Goal: Task Accomplishment & Management: Manage account settings

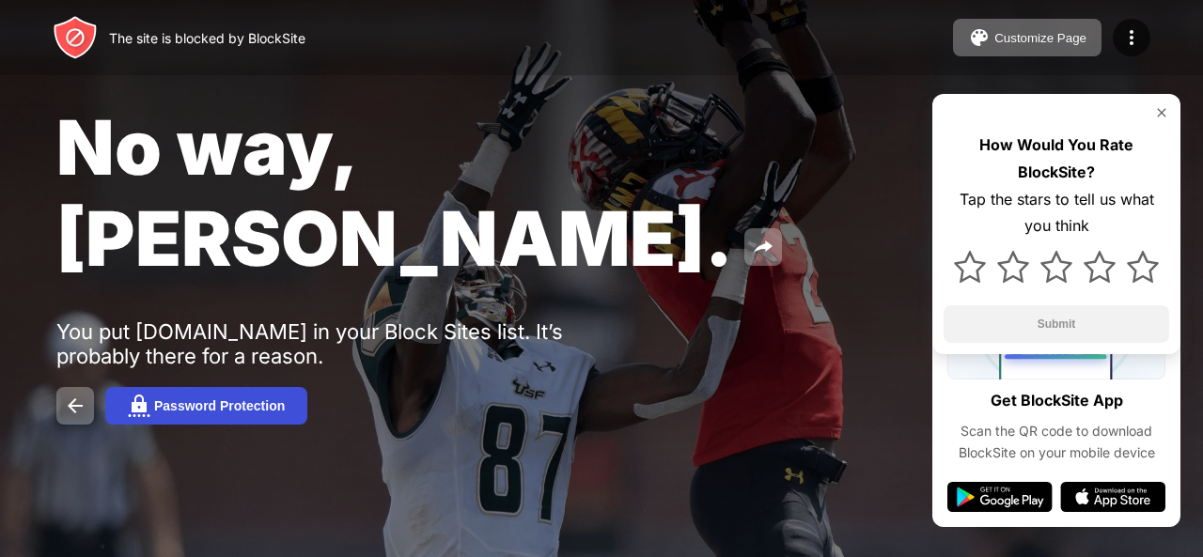
drag, startPoint x: 237, startPoint y: 287, endPoint x: 231, endPoint y: 309, distance: 23.2
click at [230, 307] on div "No way, Jose. You put crazygames.com in your Block Sites list. It’s probably th…" at bounding box center [601, 263] width 1203 height 526
click at [231, 398] on div "Password Protection" at bounding box center [219, 405] width 131 height 15
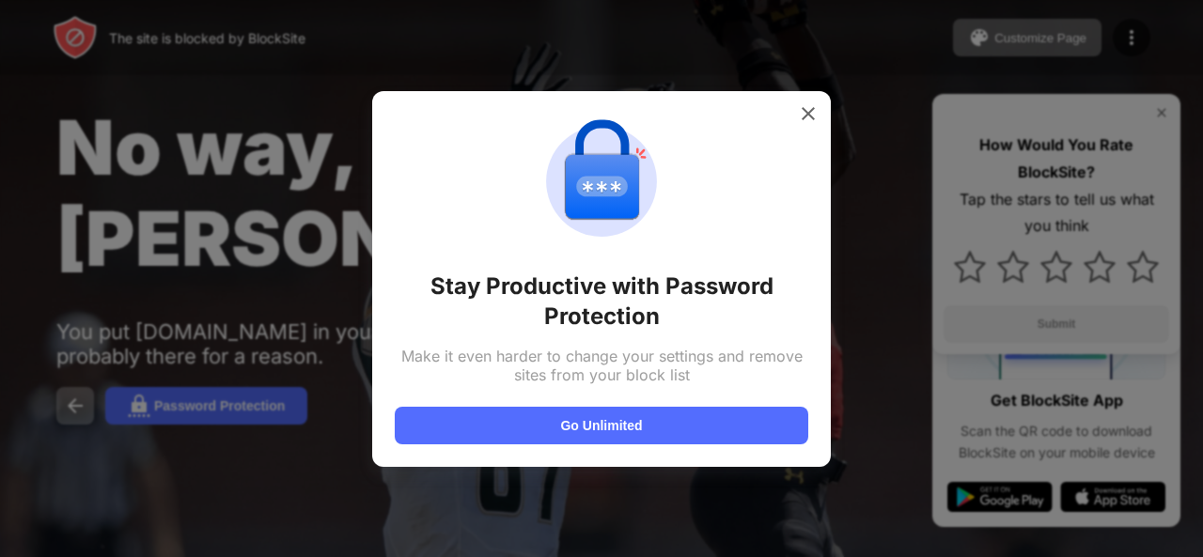
drag, startPoint x: 757, startPoint y: 191, endPoint x: 831, endPoint y: 146, distance: 86.0
click at [804, 170] on div "Stay Productive with Password Protection Make it even harder to change your set…" at bounding box center [601, 279] width 413 height 331
click at [800, 113] on img at bounding box center [808, 113] width 19 height 19
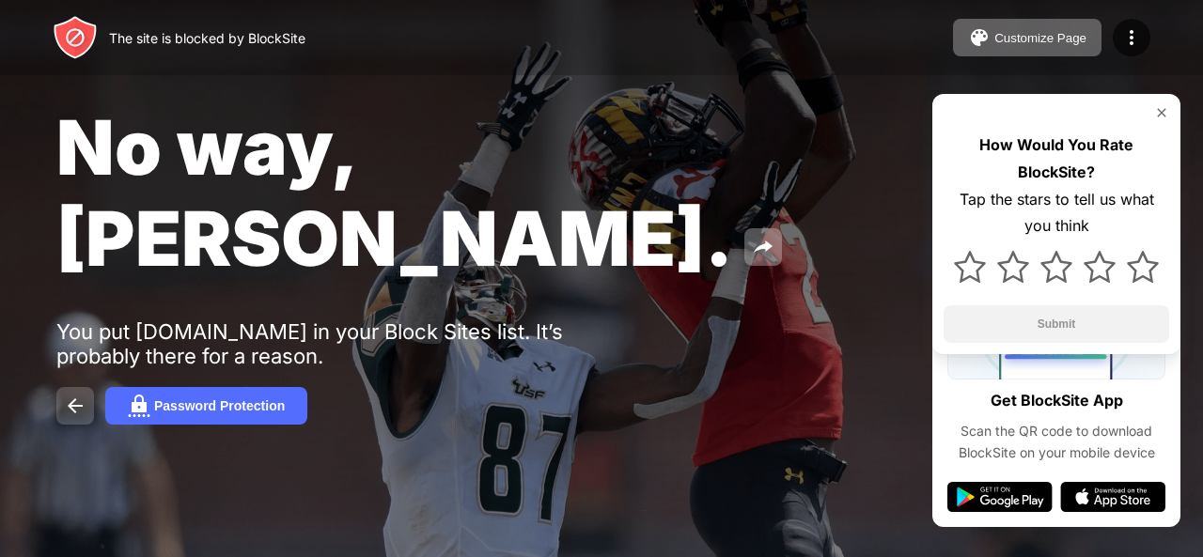
click at [80, 395] on img at bounding box center [75, 406] width 23 height 23
click at [752, 236] on img at bounding box center [763, 247] width 23 height 23
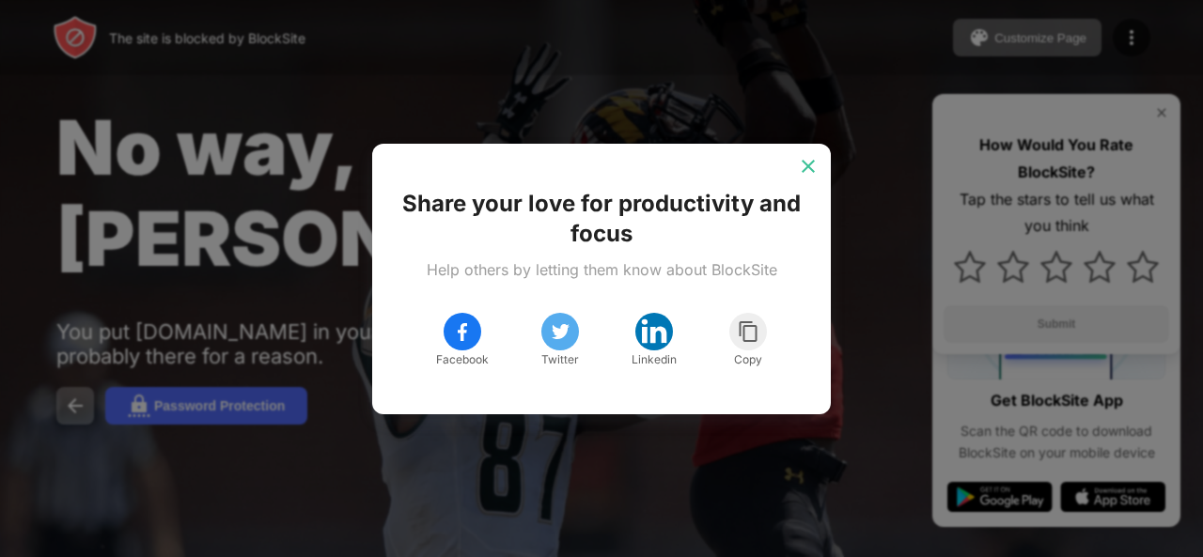
click at [814, 159] on img at bounding box center [808, 166] width 19 height 19
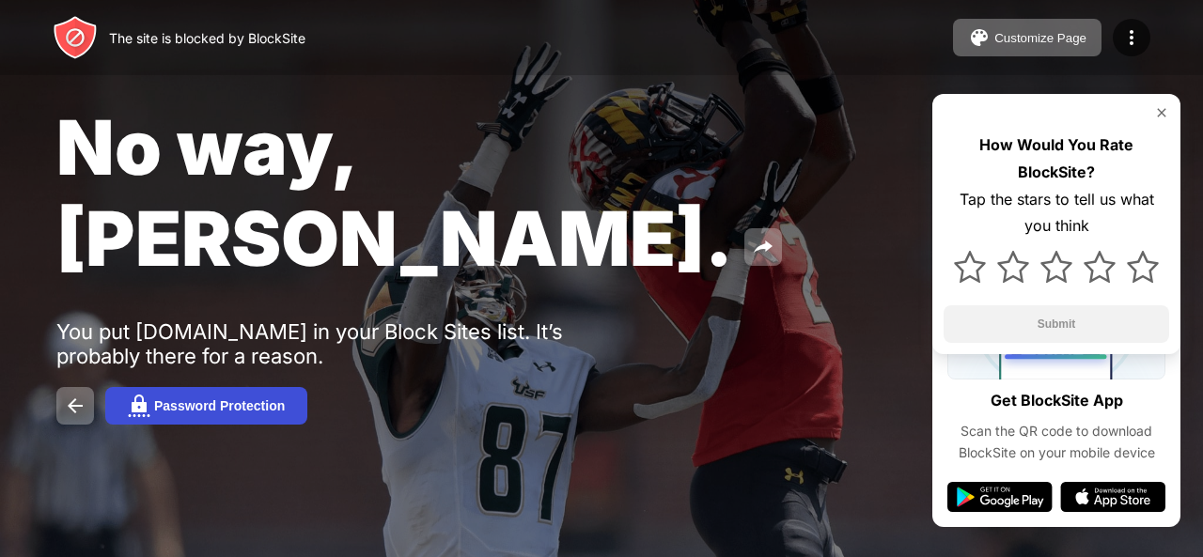
click at [222, 398] on div "Password Protection" at bounding box center [219, 405] width 131 height 15
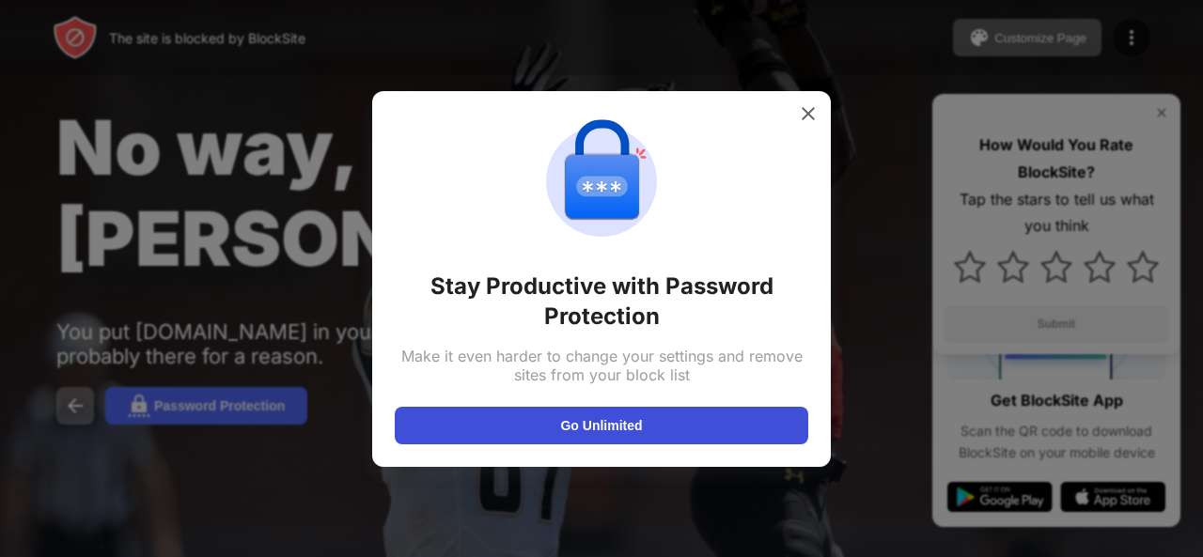
click at [554, 420] on button "Go Unlimited" at bounding box center [601, 426] width 413 height 38
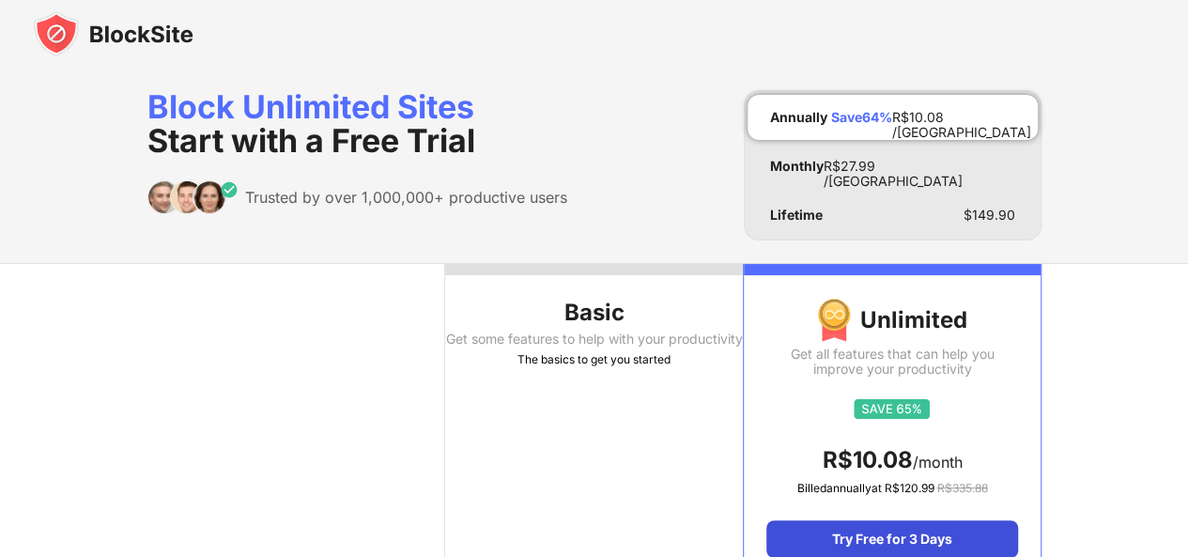
click at [911, 540] on div "Try Free for 3 Days" at bounding box center [892, 539] width 251 height 38
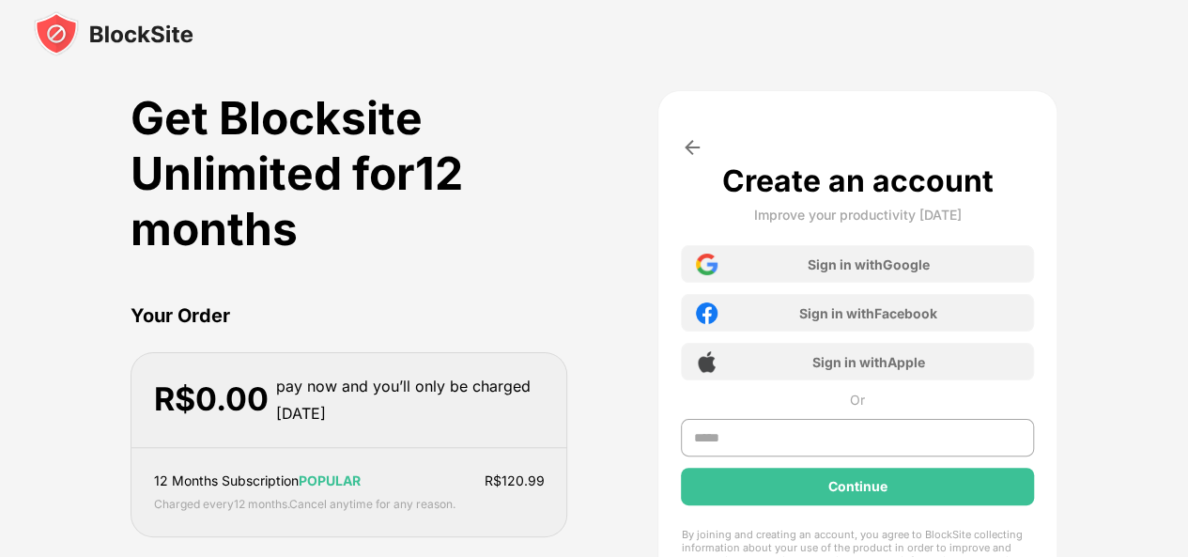
click at [690, 139] on img at bounding box center [692, 147] width 23 height 23
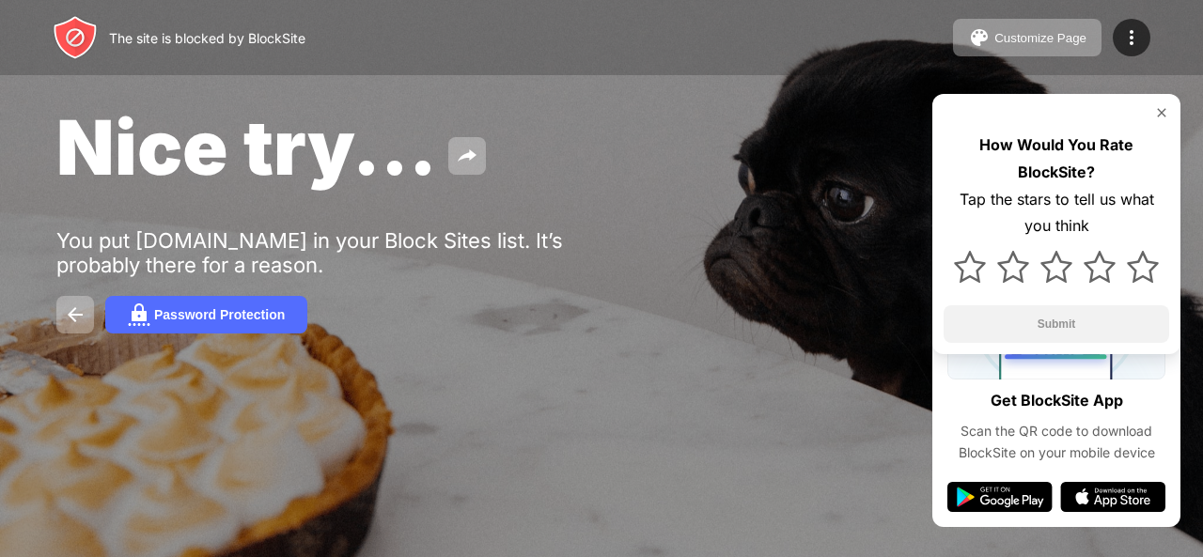
click at [85, 29] on img at bounding box center [75, 37] width 45 height 45
click at [86, 29] on img at bounding box center [75, 37] width 45 height 45
drag, startPoint x: 86, startPoint y: 29, endPoint x: 70, endPoint y: 35, distance: 17.8
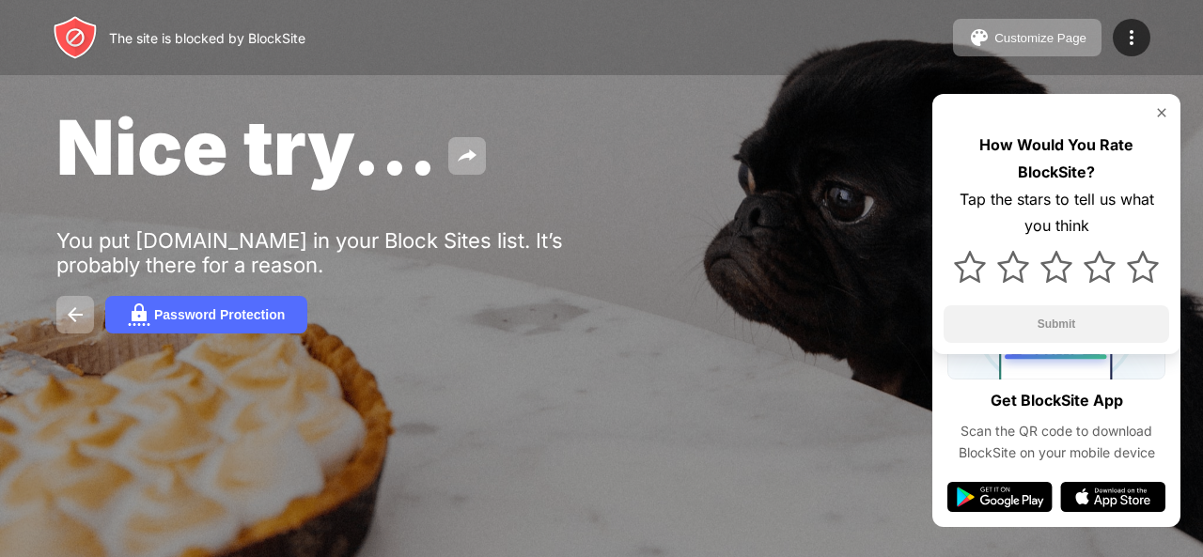
click at [70, 35] on img at bounding box center [75, 37] width 45 height 45
drag, startPoint x: 68, startPoint y: 340, endPoint x: 80, endPoint y: 309, distance: 33.3
click at [75, 315] on div "Nice try... You put [DOMAIN_NAME] in your Block Sites list. It’s probably there…" at bounding box center [601, 217] width 1203 height 435
click at [85, 296] on div "Nice try... You put [DOMAIN_NAME] in your Block Sites list. It’s probably there…" at bounding box center [601, 217] width 1203 height 435
click at [83, 312] on button at bounding box center [75, 315] width 38 height 38
